Goal: Task Accomplishment & Management: Manage account settings

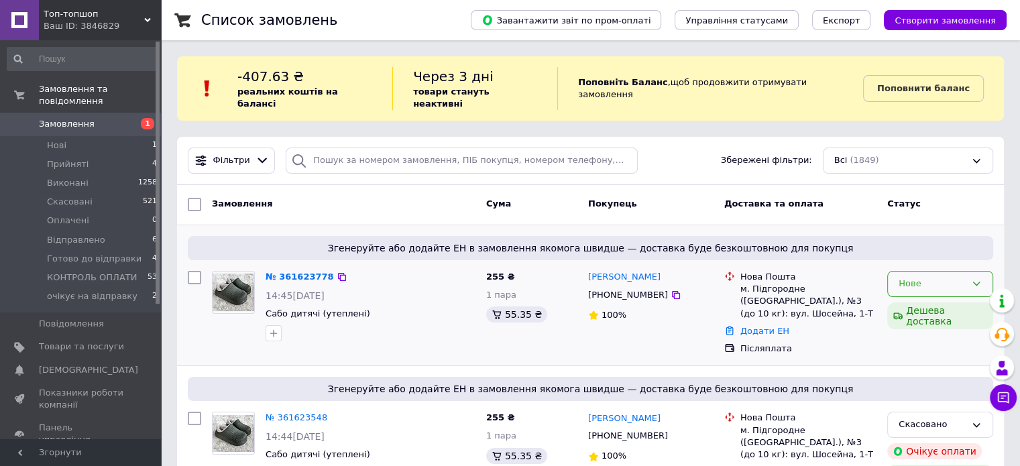
click at [964, 281] on div "Нове" at bounding box center [940, 284] width 106 height 26
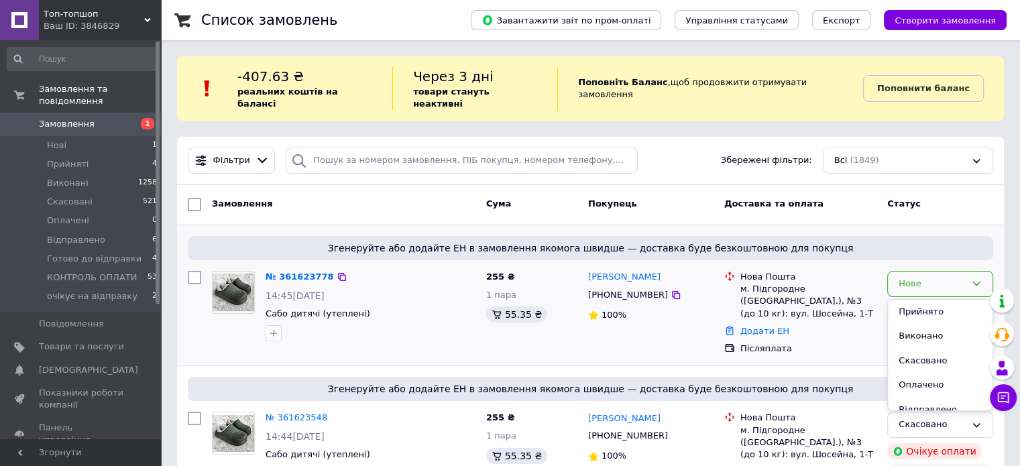
click at [959, 306] on li "Прийнято" at bounding box center [940, 312] width 105 height 25
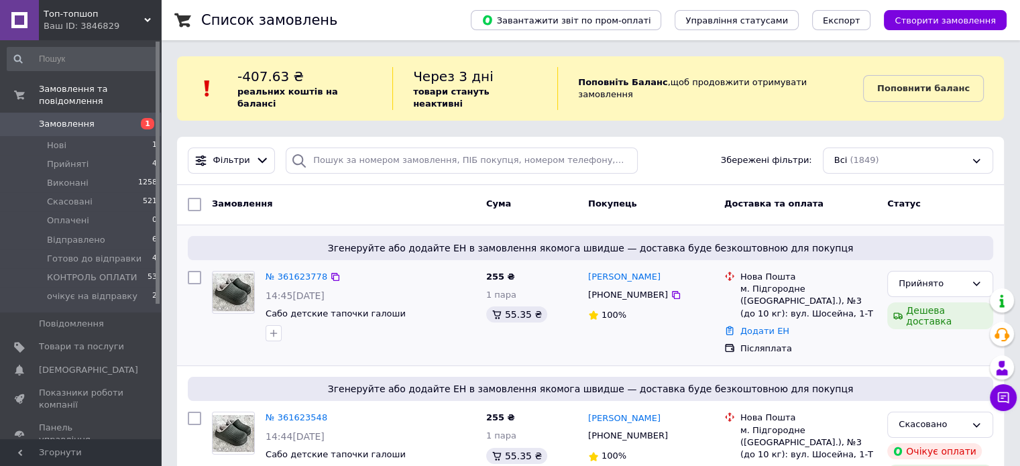
click at [542, 225] on div "Згенеруйте або додайте ЕН в замовлення якомога швидше — доставка буде безкоштов…" at bounding box center [590, 295] width 827 height 141
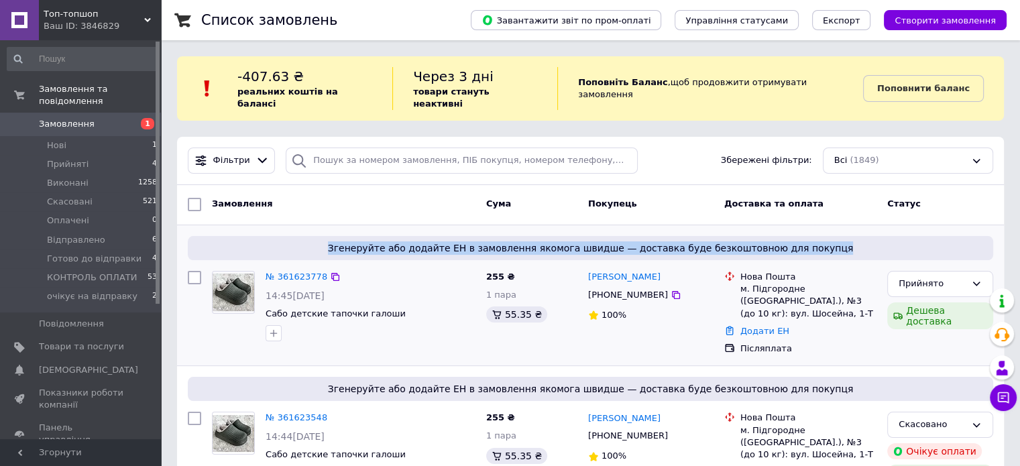
click at [546, 241] on span "Згенеруйте або додайте ЕН в замовлення якомога швидше — доставка буде безкоштов…" at bounding box center [590, 247] width 795 height 13
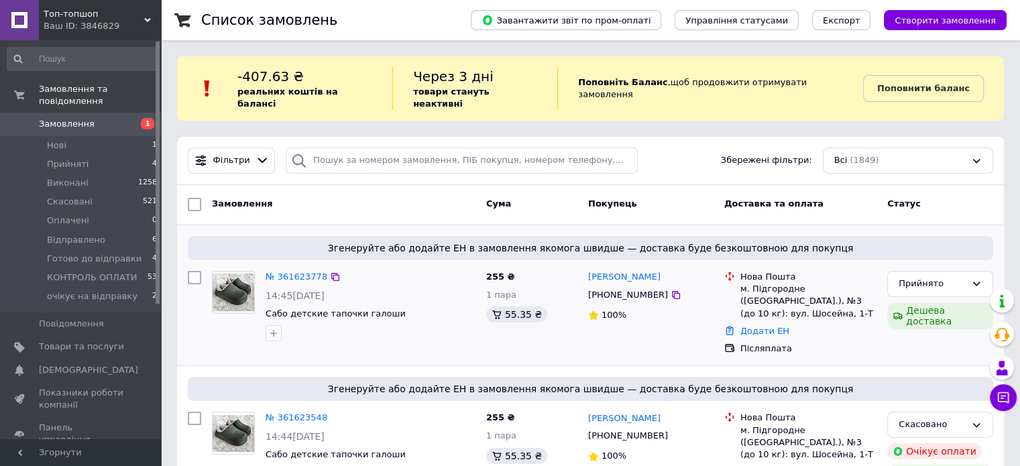
click at [546, 241] on span "Згенеруйте або додайте ЕН в замовлення якомога швидше — доставка буде безкоштов…" at bounding box center [590, 247] width 795 height 13
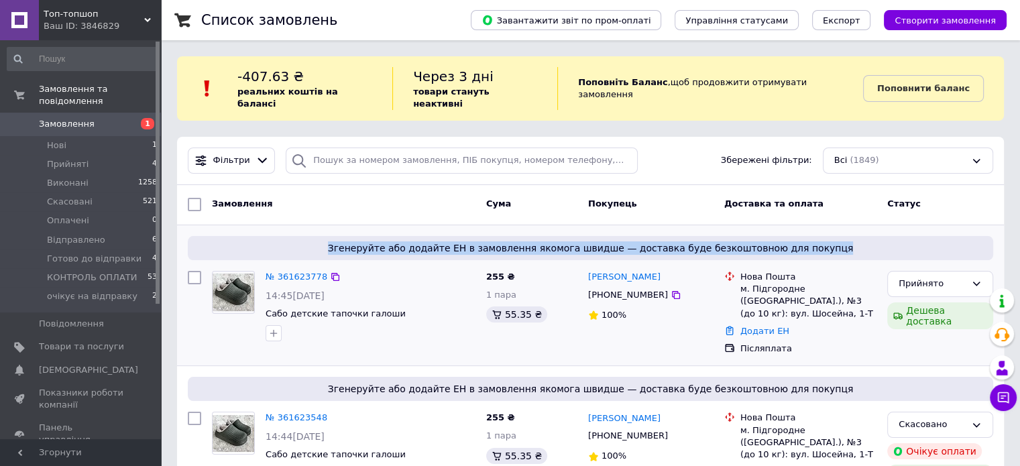
click at [546, 241] on span "Згенеруйте або додайте ЕН в замовлення якомога швидше — доставка буде безкоштов…" at bounding box center [590, 247] width 795 height 13
click at [541, 225] on div "Згенеруйте або додайте ЕН в замовлення якомога швидше — доставка буде безкоштов…" at bounding box center [590, 295] width 827 height 141
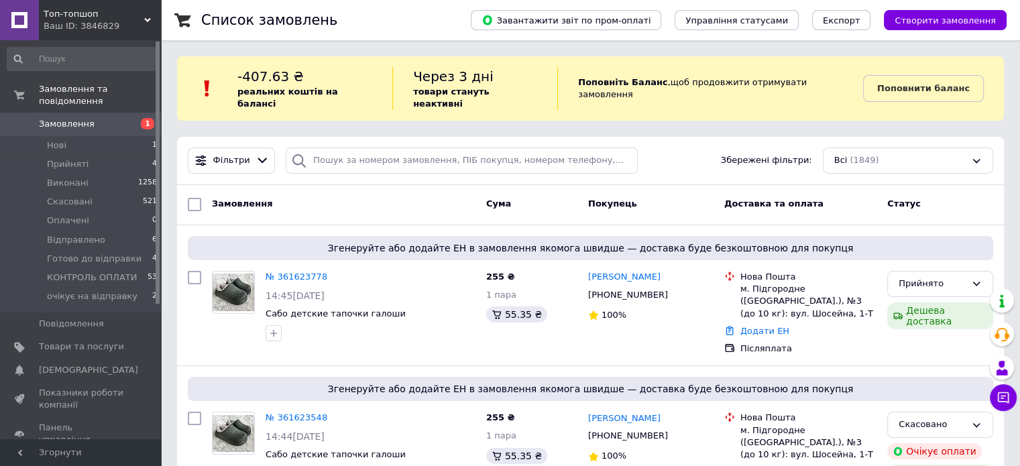
click at [546, 200] on div "Cума" at bounding box center [532, 204] width 102 height 24
click at [518, 241] on span "Згенеруйте або додайте ЕН в замовлення якомога швидше — доставка буде безкоштов…" at bounding box center [590, 247] width 795 height 13
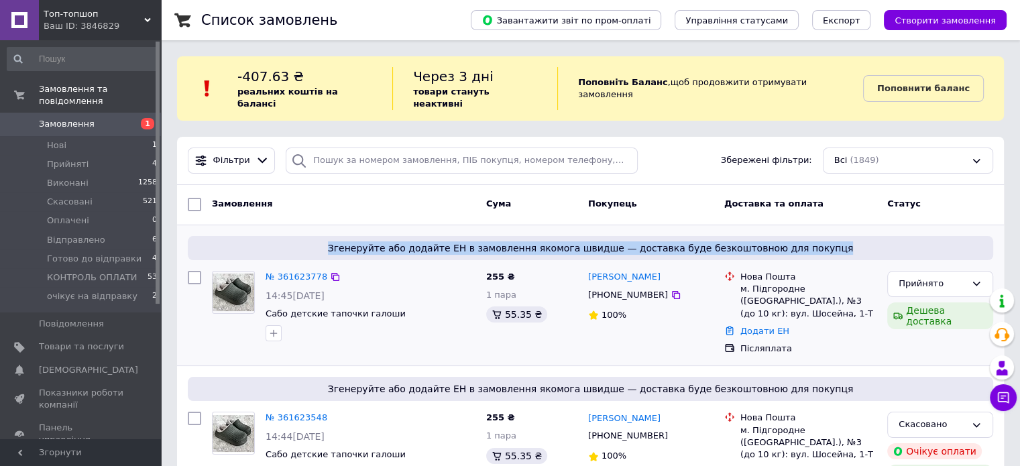
click at [518, 241] on span "Згенеруйте або додайте ЕН в замовлення якомога швидше — доставка буде безкоштов…" at bounding box center [590, 247] width 795 height 13
click at [413, 236] on div "Згенеруйте або додайте ЕН в замовлення якомога швидше — доставка буде безкоштов…" at bounding box center [590, 248] width 805 height 24
click at [393, 272] on div "№ 361623778" at bounding box center [370, 277] width 213 height 15
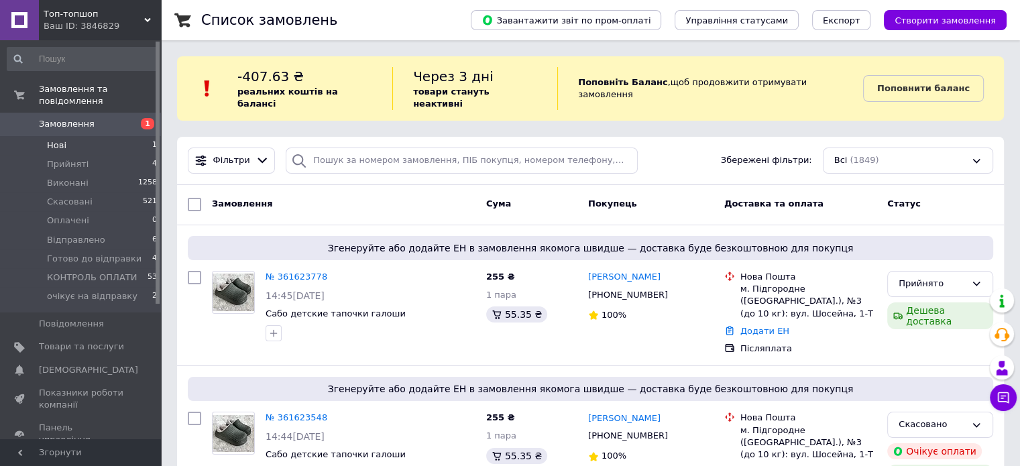
click at [94, 136] on li "Нові 1" at bounding box center [82, 145] width 165 height 19
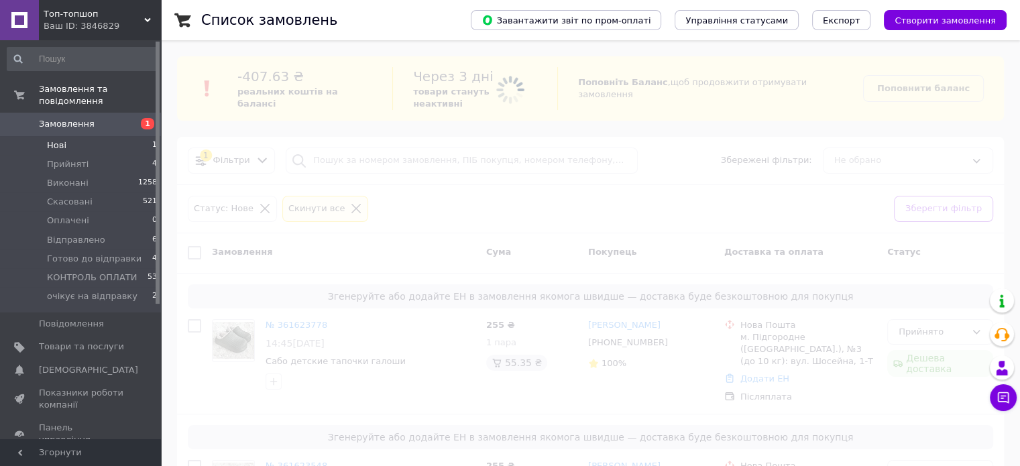
click at [97, 118] on span "Замовлення" at bounding box center [81, 124] width 85 height 12
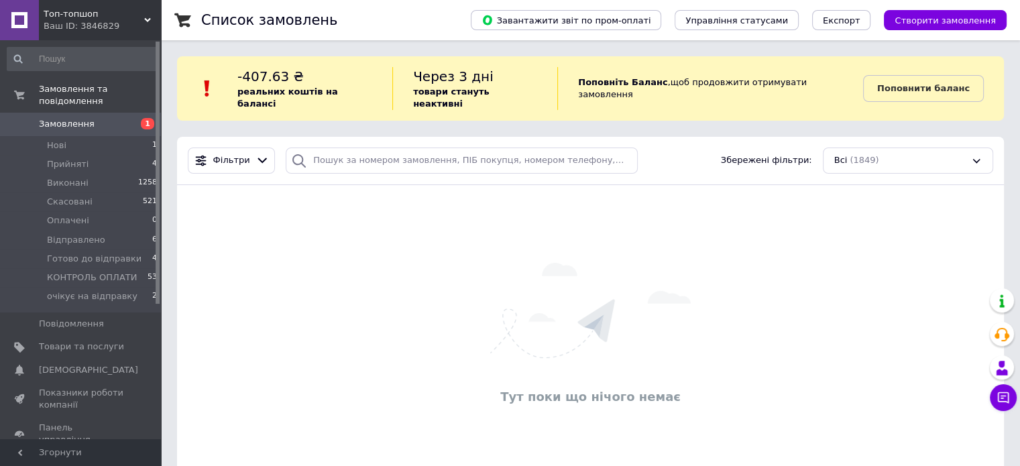
click at [73, 118] on span "Замовлення" at bounding box center [67, 124] width 56 height 12
